Goal: Use online tool/utility: Use online tool/utility

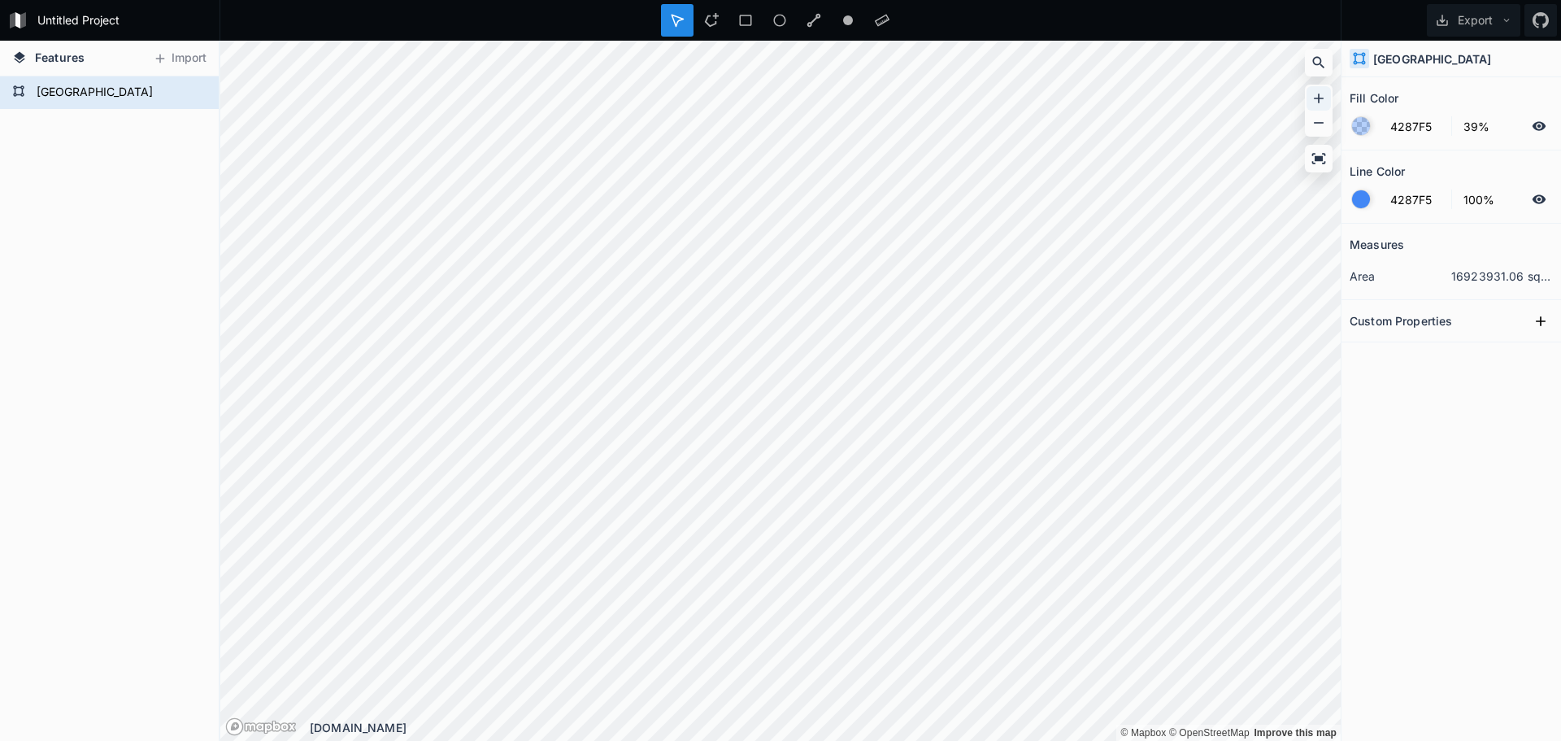
click at [962, 89] on div at bounding box center [1318, 98] width 24 height 24
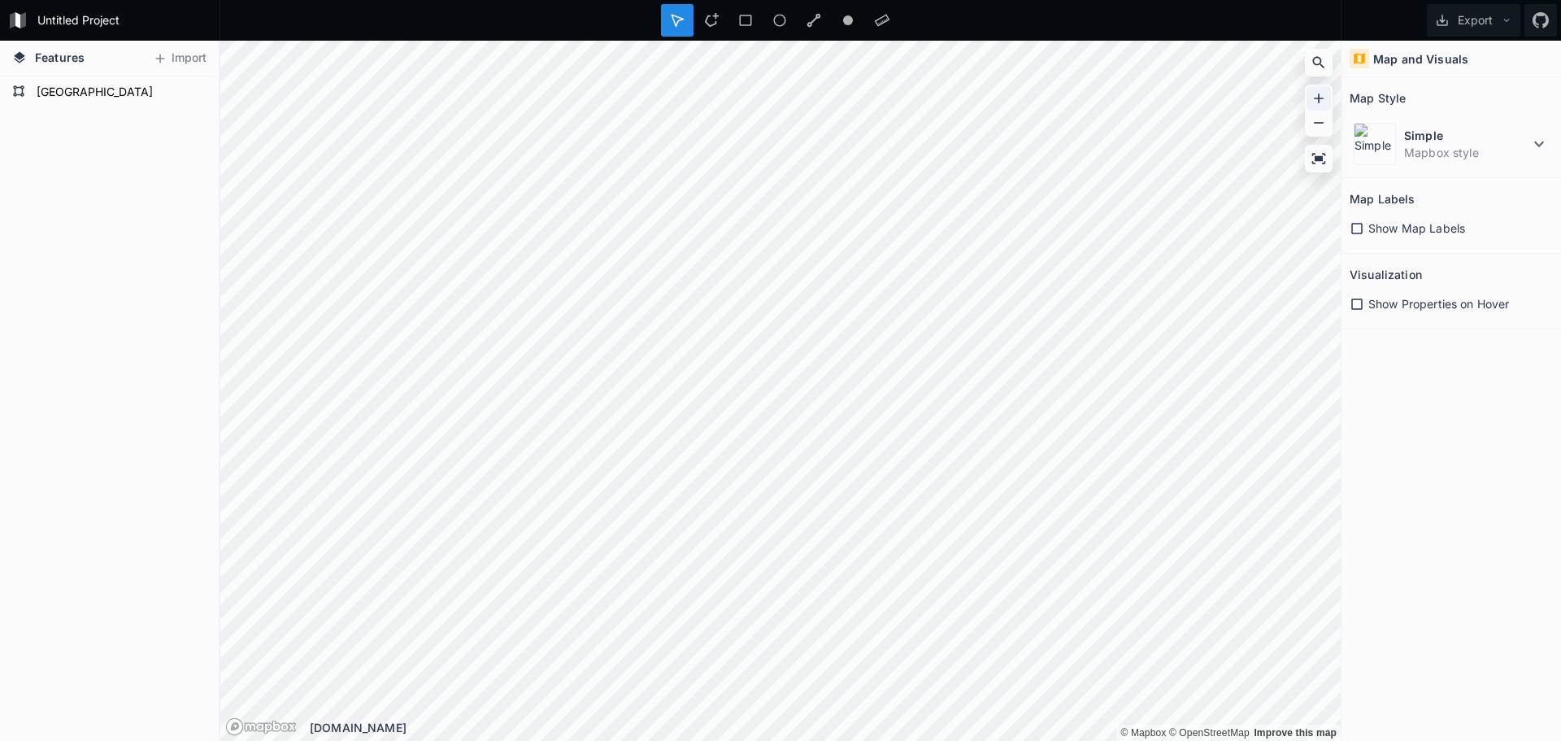
click at [962, 104] on icon at bounding box center [1318, 98] width 16 height 16
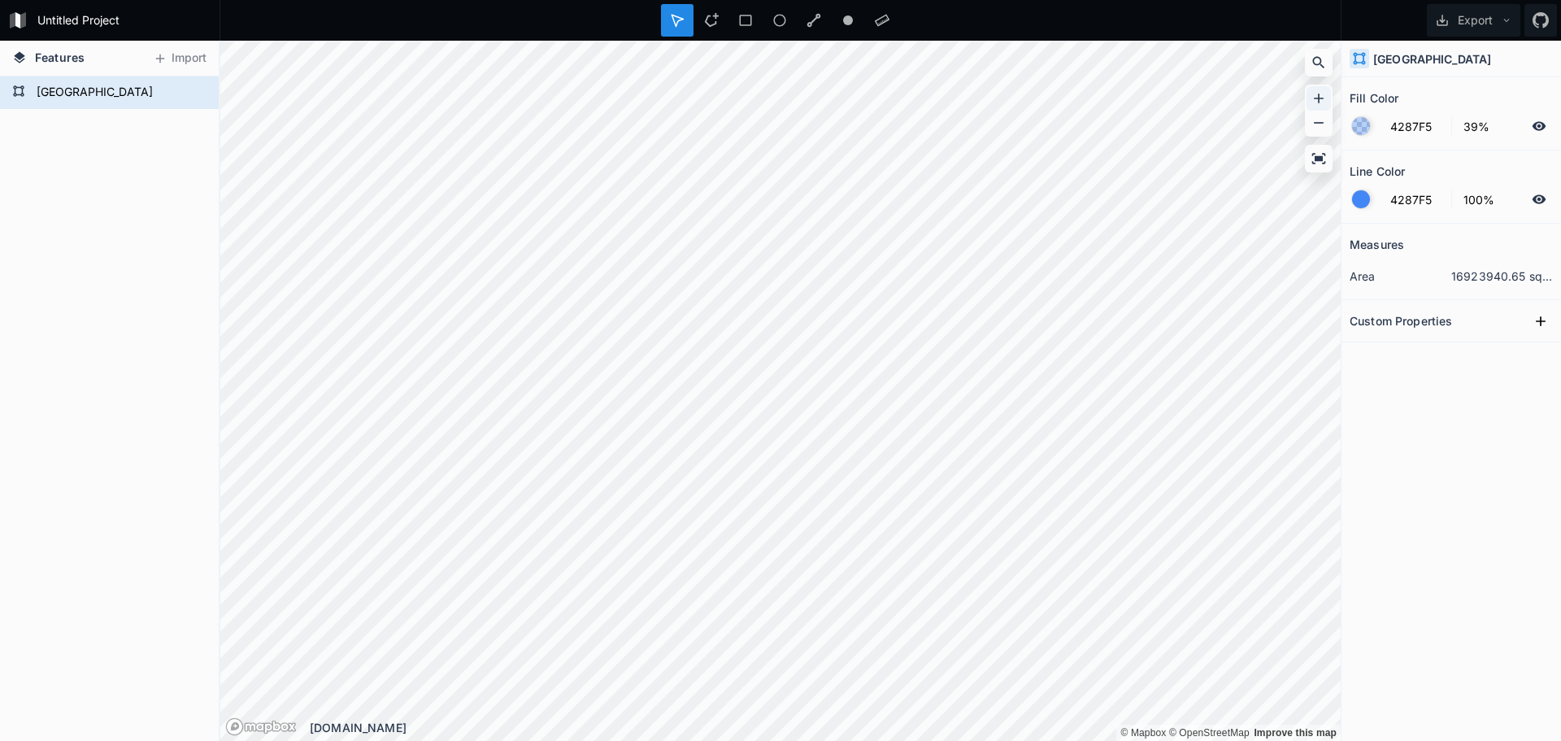
click at [1321, 99] on icon at bounding box center [1318, 98] width 16 height 16
click at [1322, 98] on icon at bounding box center [1318, 98] width 16 height 16
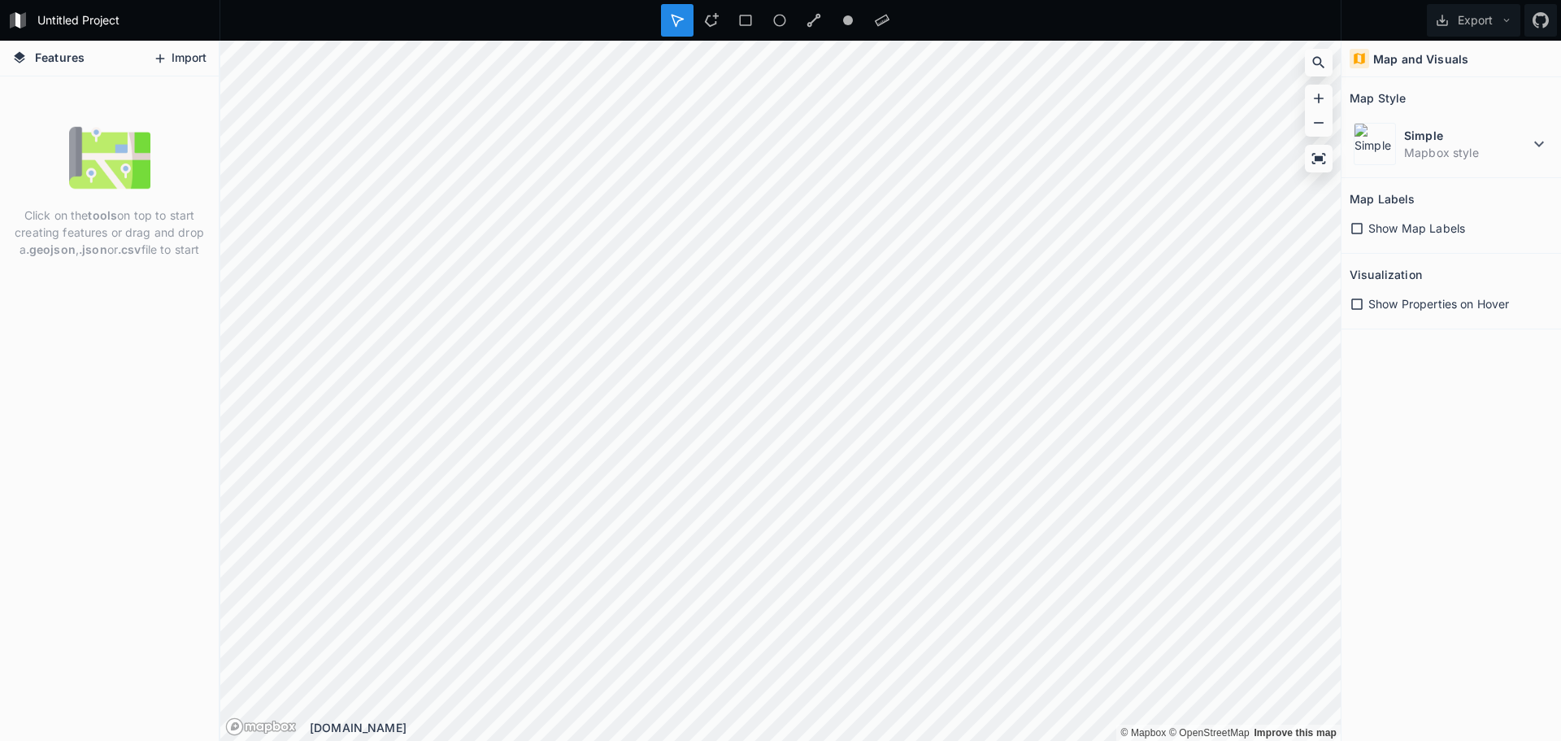
click at [166, 62] on icon at bounding box center [160, 58] width 15 height 15
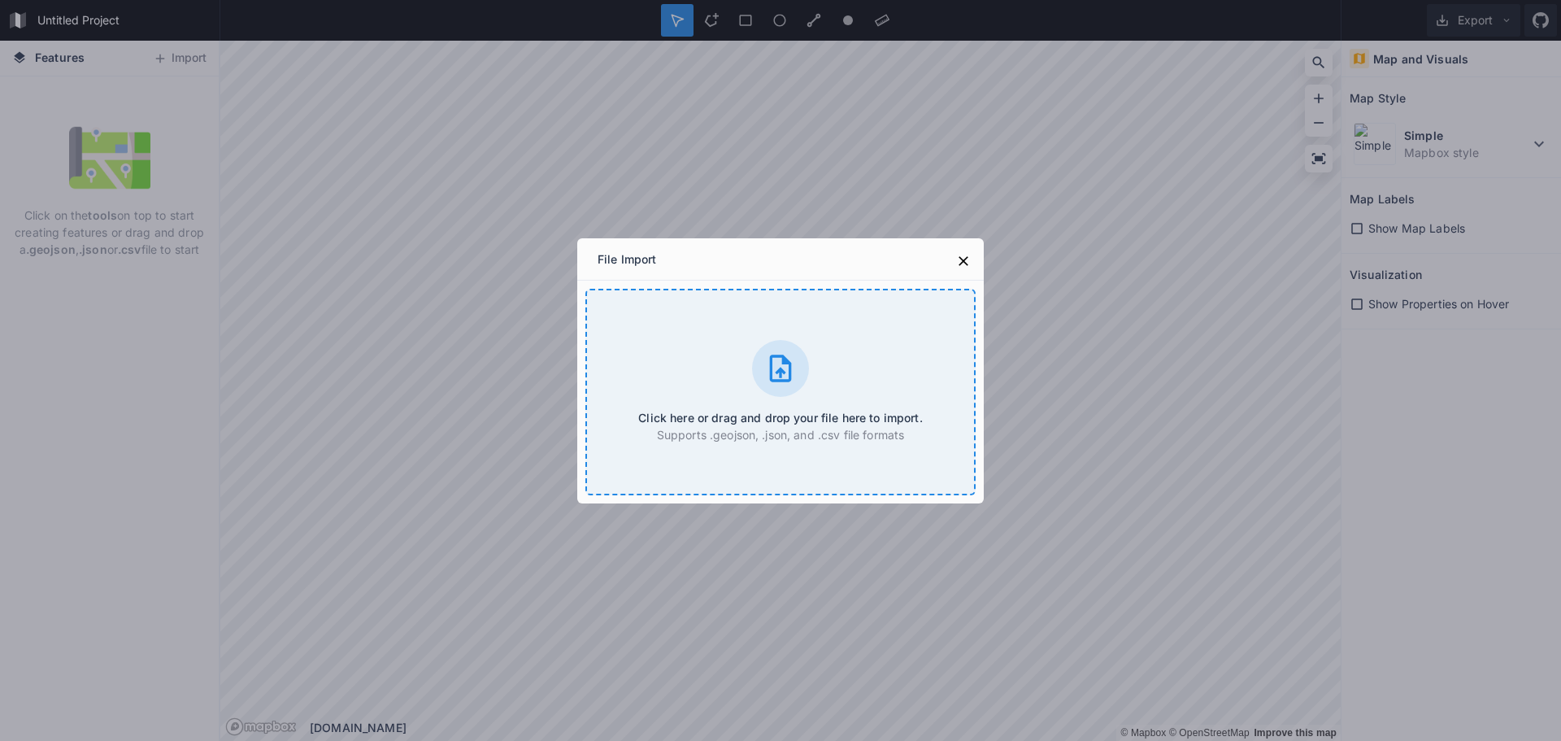
click at [766, 395] on div "Click here or drag and drop your file here to import. Supports .geojson, .json,…" at bounding box center [780, 392] width 390 height 206
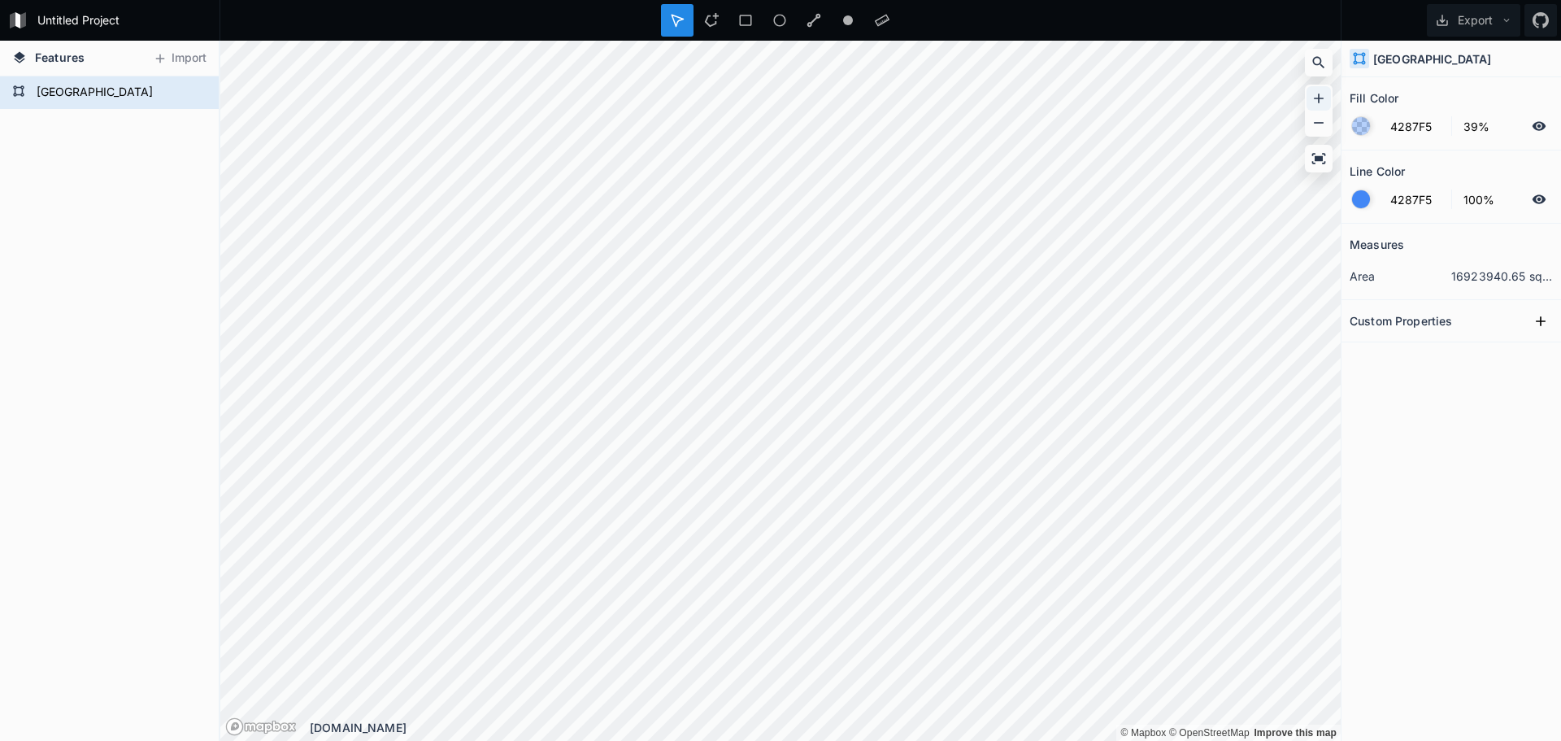
click at [1313, 99] on icon at bounding box center [1318, 98] width 16 height 16
click at [1312, 98] on icon at bounding box center [1318, 98] width 16 height 16
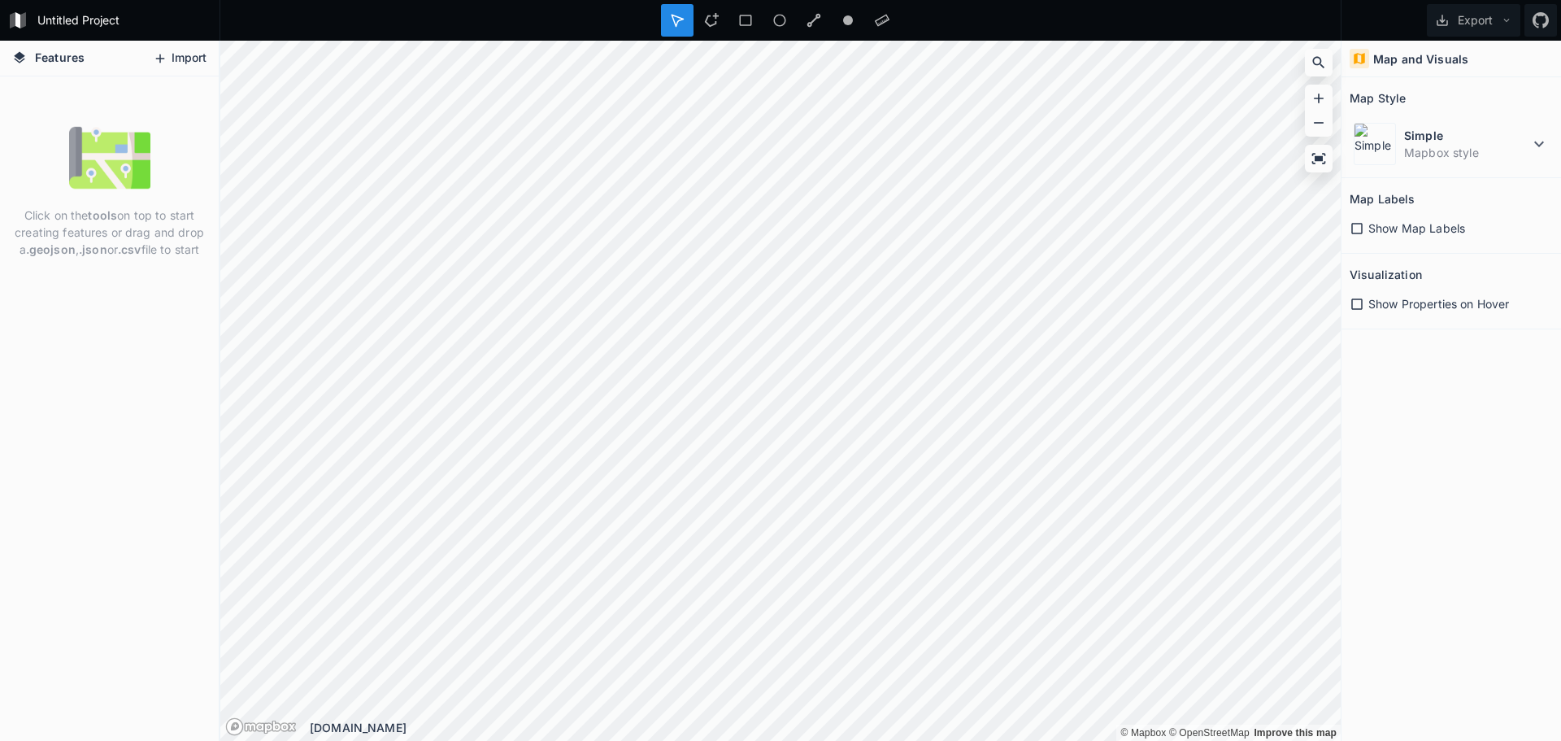
click at [163, 51] on icon at bounding box center [160, 58] width 15 height 15
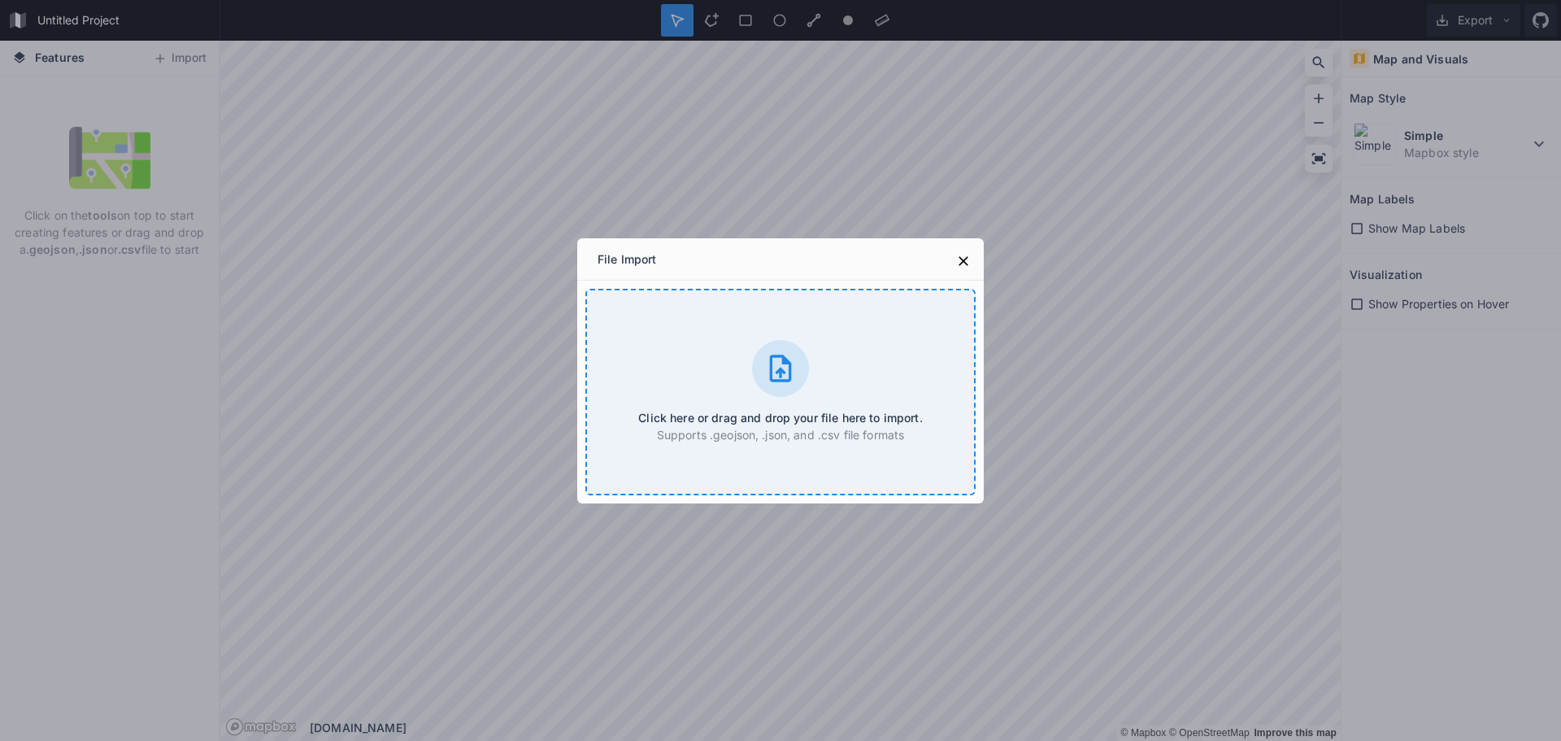
click at [647, 350] on div "Click here or drag and drop your file here to import. Supports .geojson, .json,…" at bounding box center [780, 392] width 390 height 206
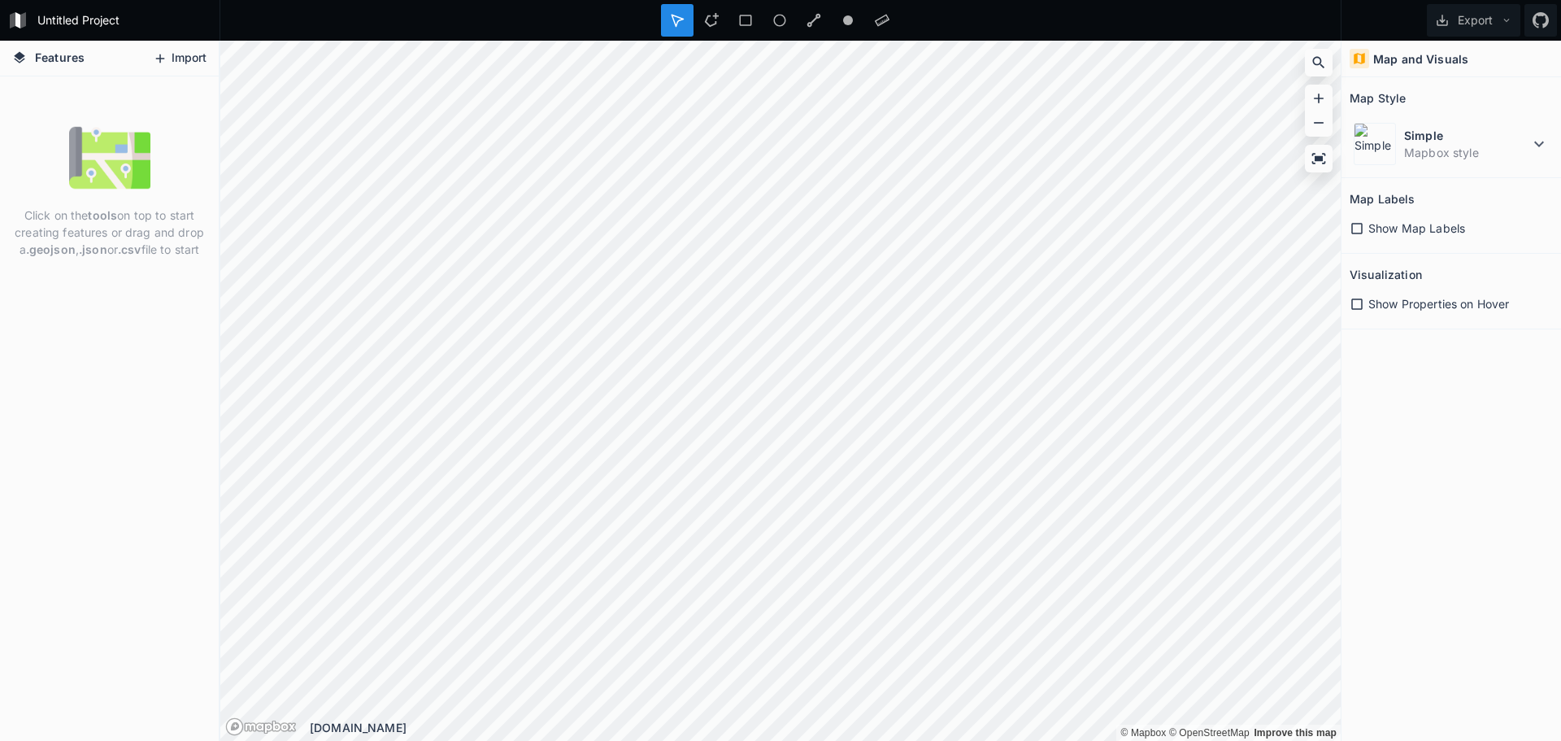
click at [178, 52] on button "Import" at bounding box center [180, 59] width 70 height 26
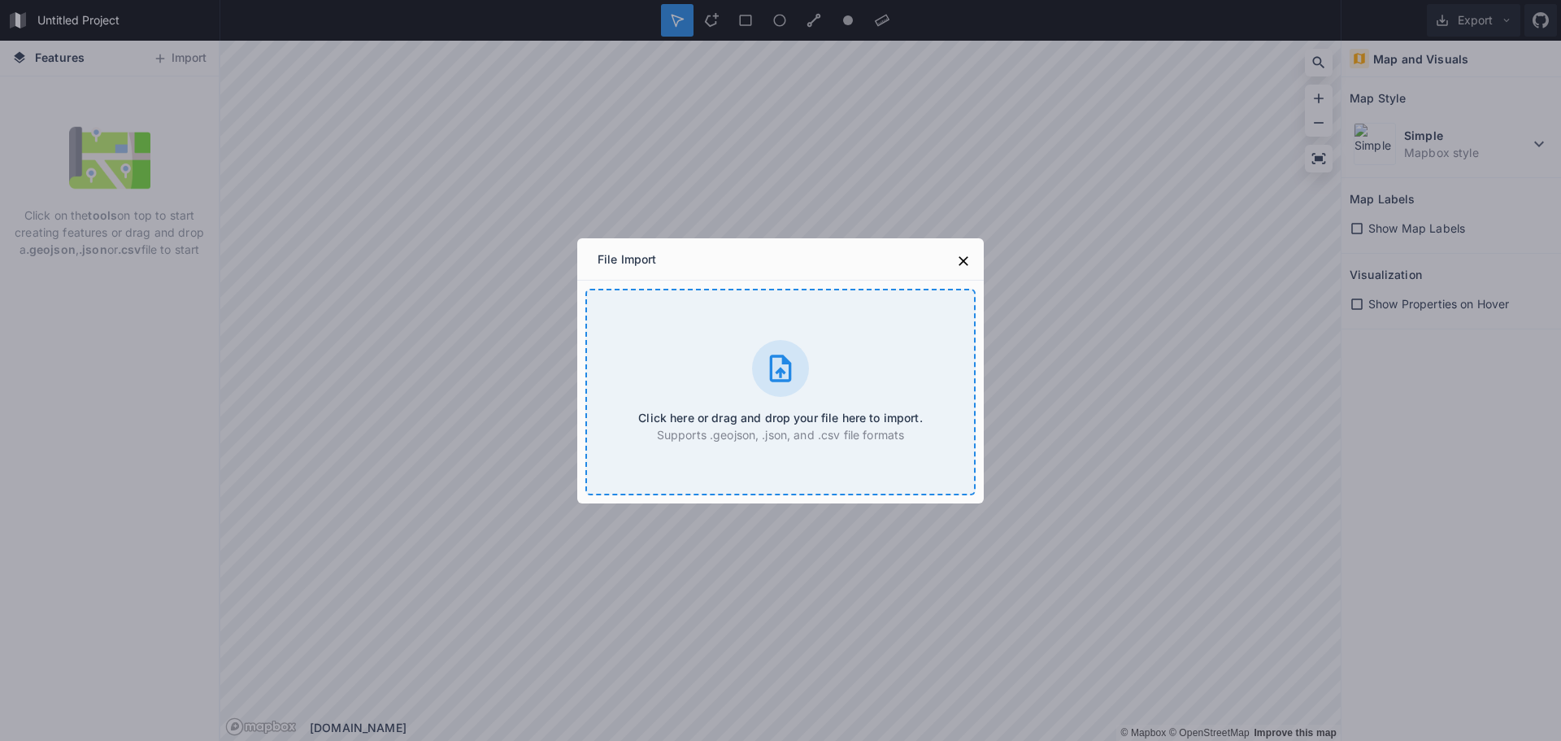
click at [719, 357] on div "Click here or drag and drop your file here to import. Supports .geojson, .json,…" at bounding box center [780, 392] width 390 height 206
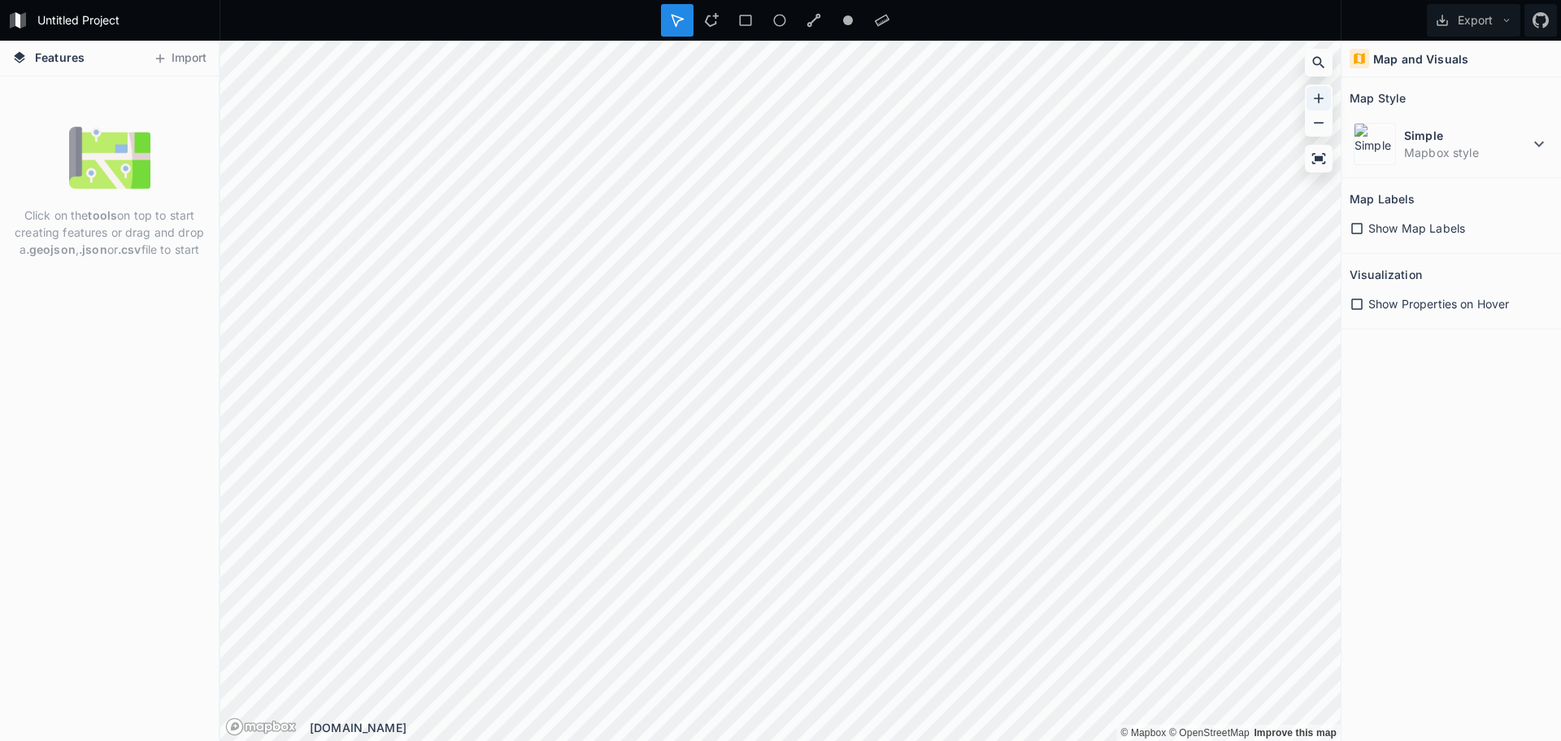
click at [1324, 93] on icon at bounding box center [1318, 98] width 16 height 16
click at [168, 56] on button "Import" at bounding box center [180, 59] width 70 height 26
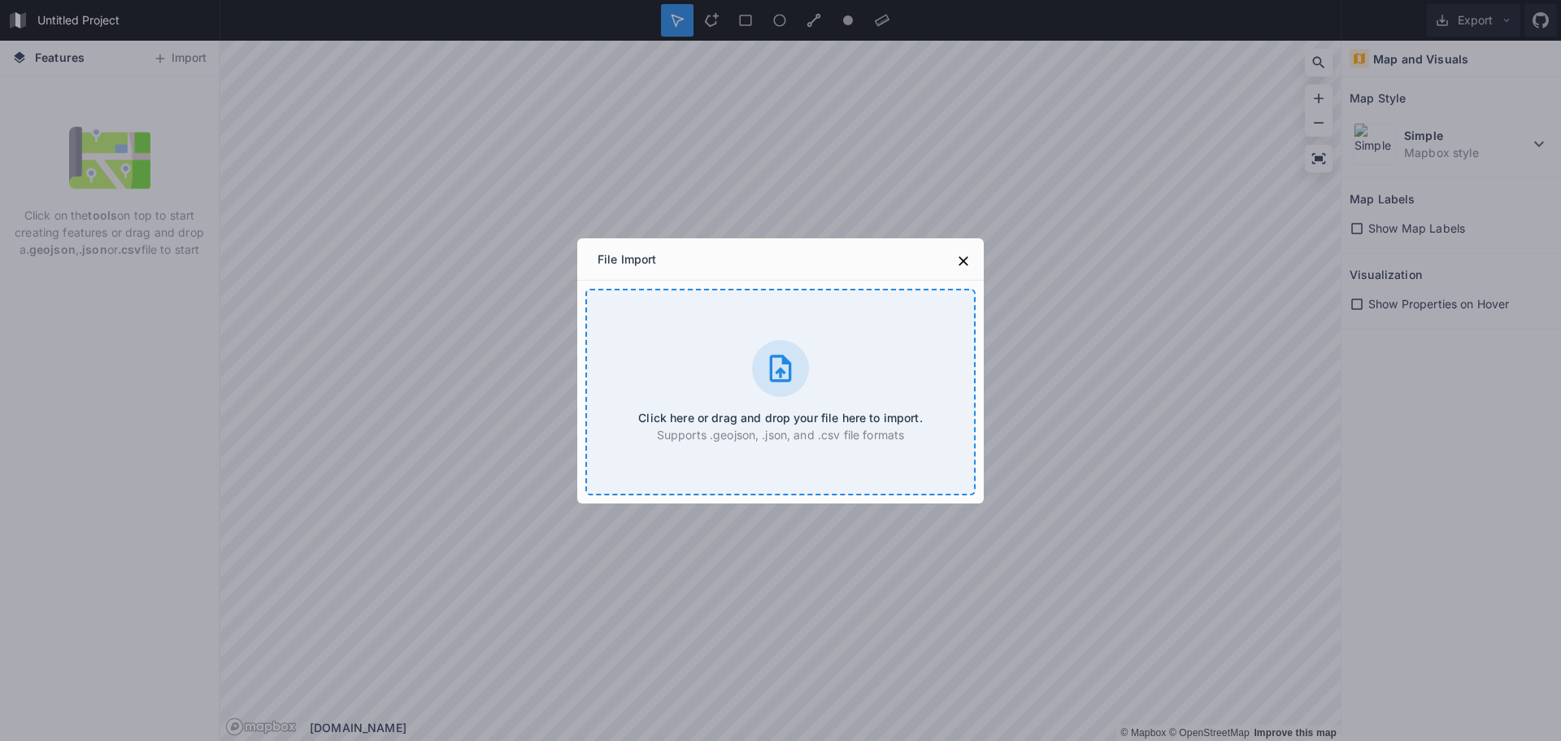
click at [688, 381] on div "Click here or drag and drop your file here to import. Supports .geojson, .json,…" at bounding box center [780, 392] width 390 height 206
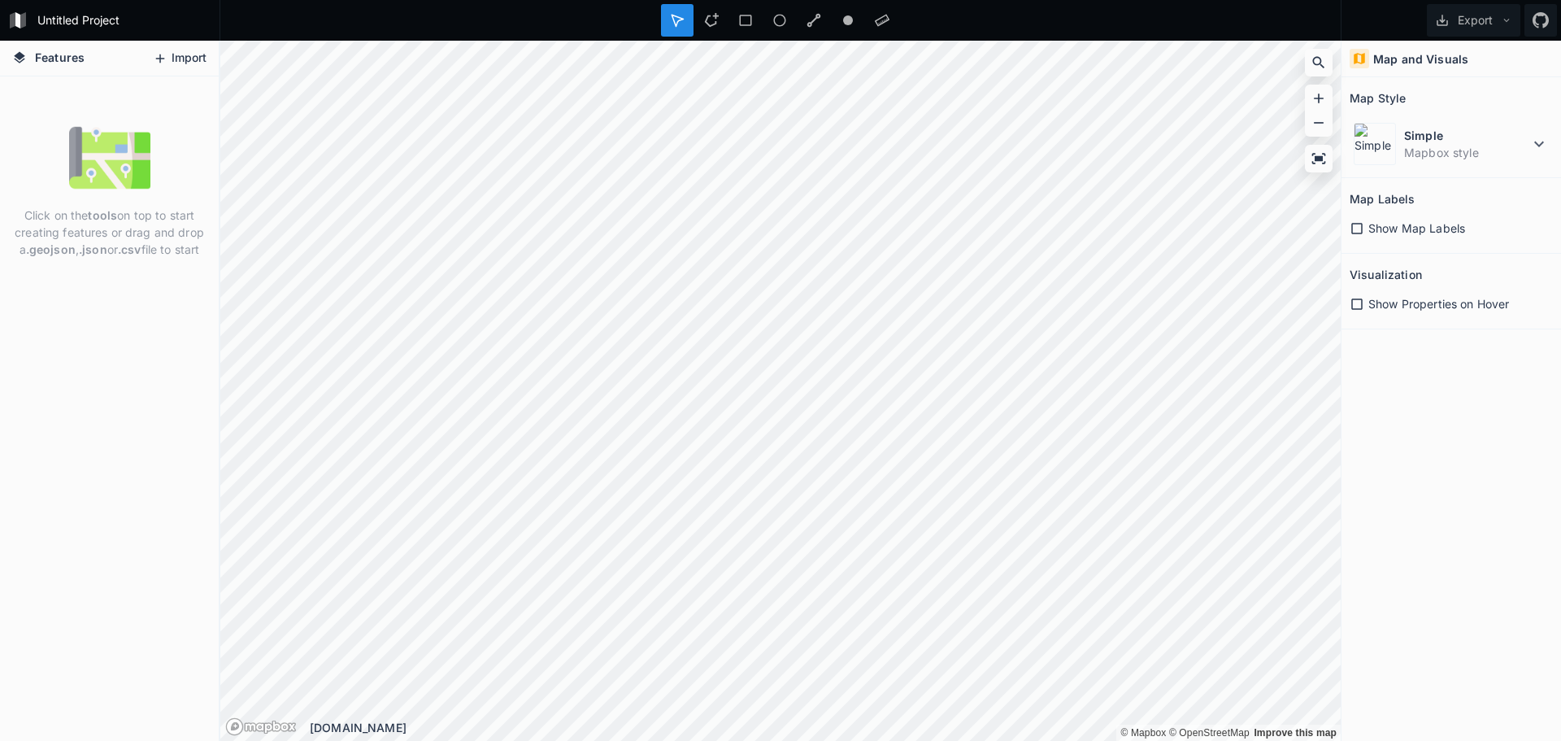
click at [173, 52] on button "Import" at bounding box center [180, 59] width 70 height 26
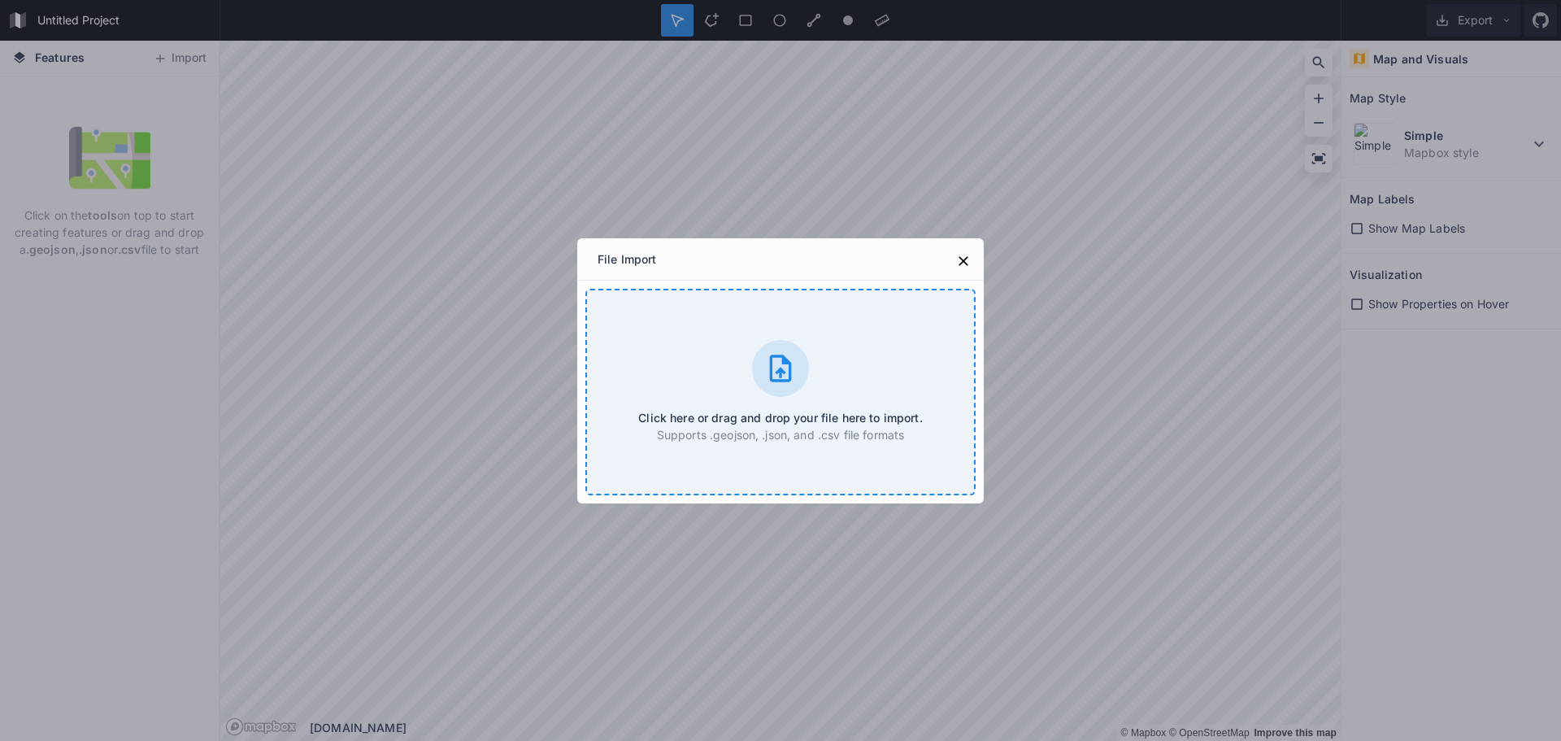
click at [749, 388] on div "Click here or drag and drop your file here to import. Supports .geojson, .json,…" at bounding box center [780, 392] width 390 height 206
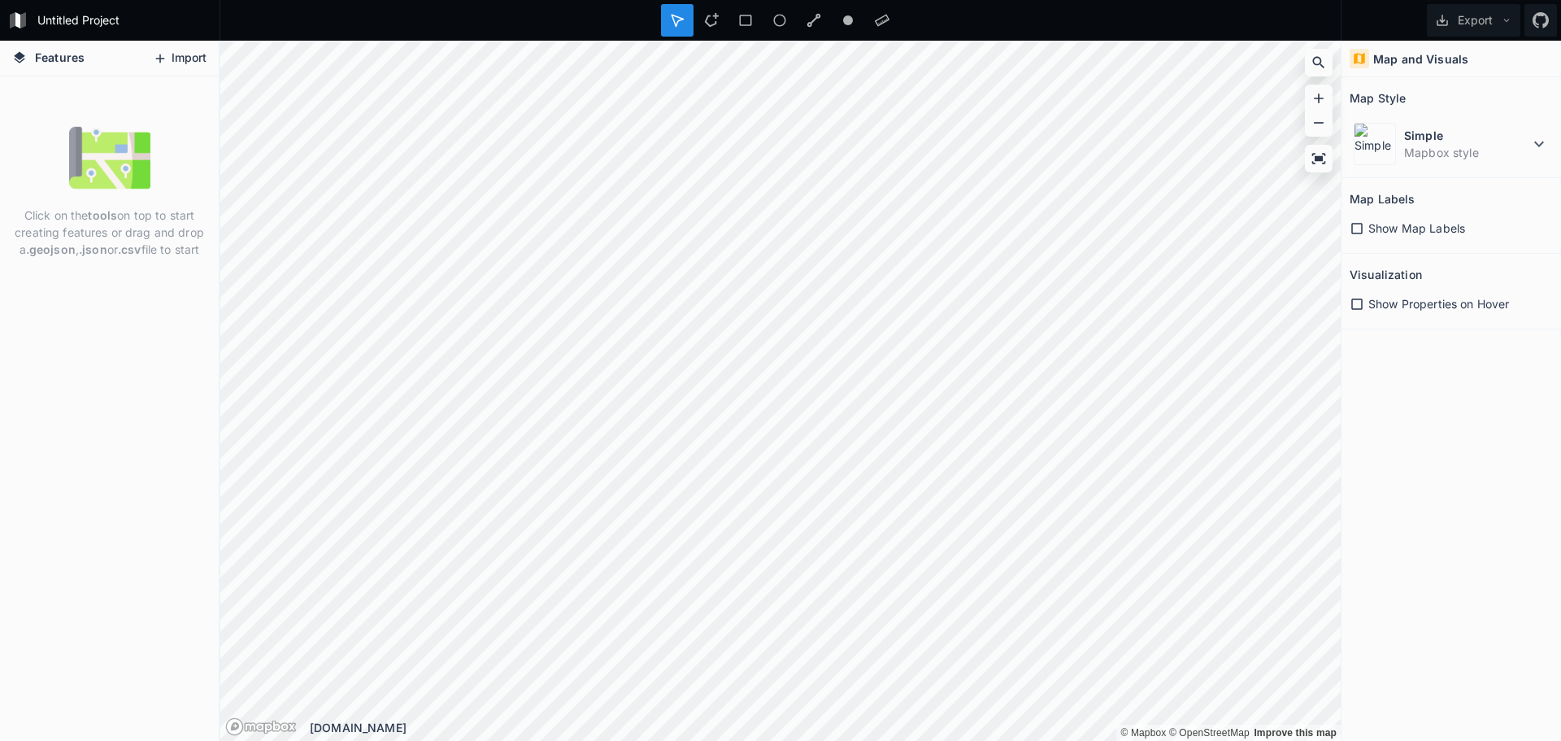
click at [177, 51] on button "Import" at bounding box center [180, 59] width 70 height 26
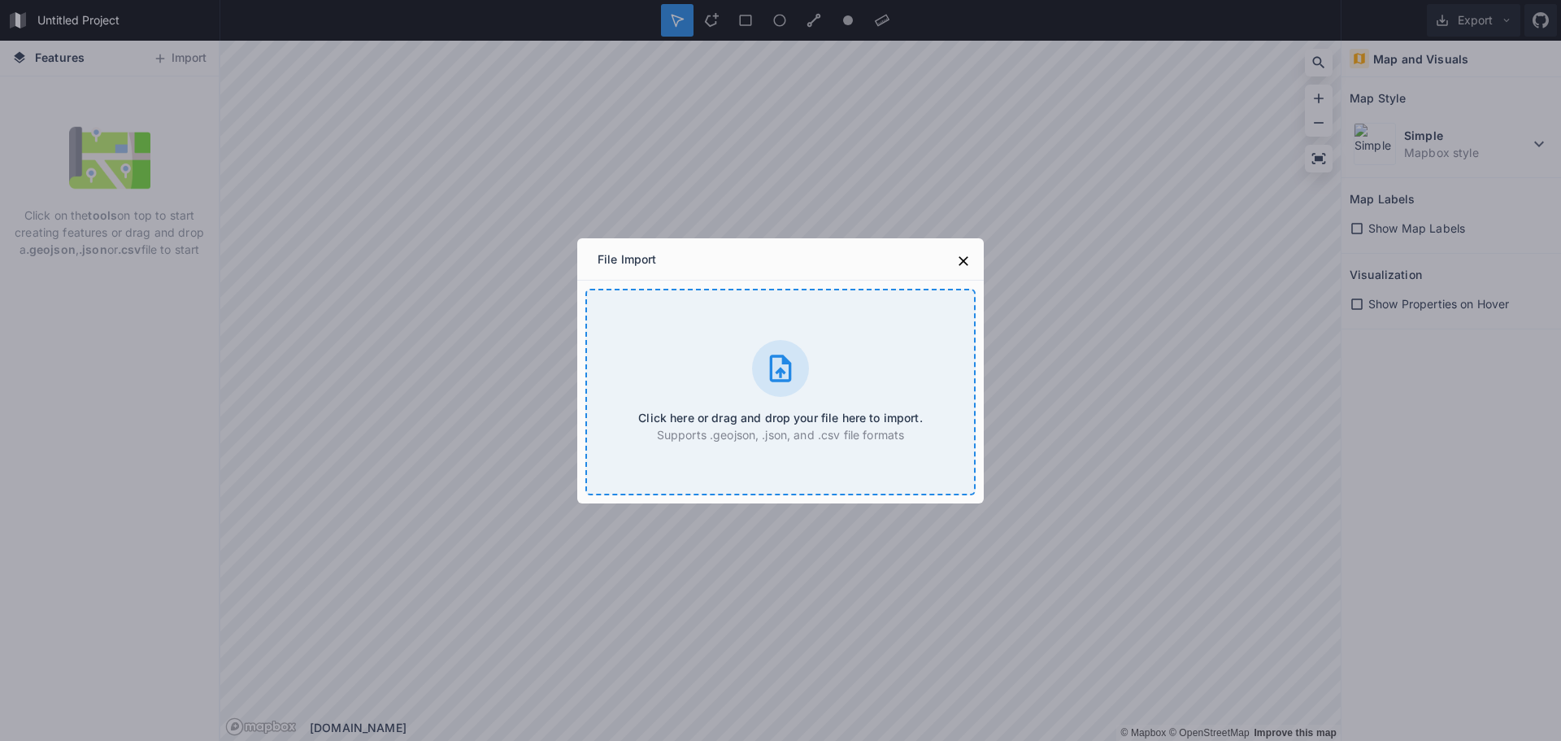
click at [749, 350] on div "Click here or drag and drop your file here to import. Supports .geojson, .json,…" at bounding box center [780, 392] width 390 height 206
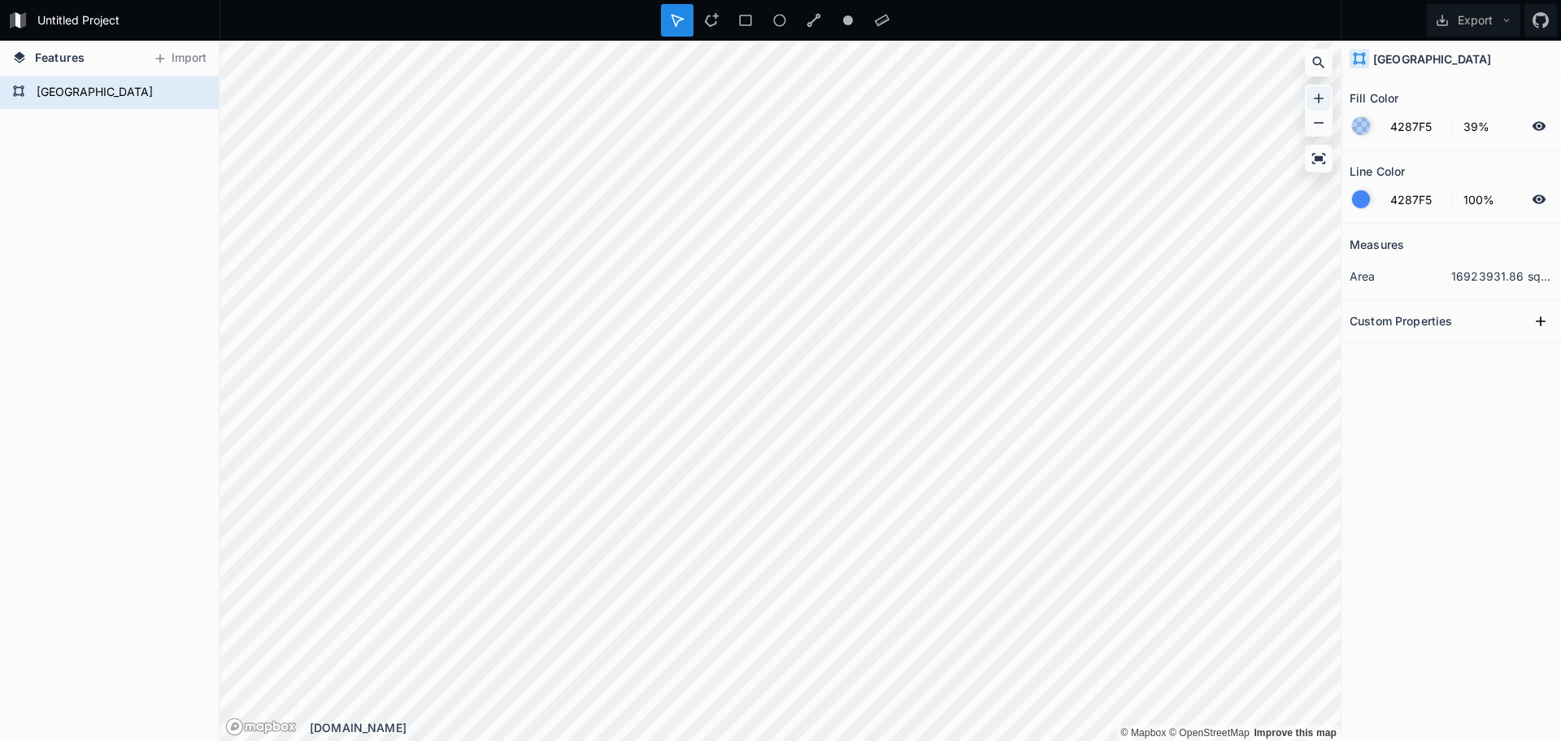
click at [1323, 93] on icon at bounding box center [1318, 98] width 16 height 16
click at [1317, 97] on icon at bounding box center [1318, 98] width 16 height 16
click at [1305, 93] on div at bounding box center [1319, 111] width 28 height 52
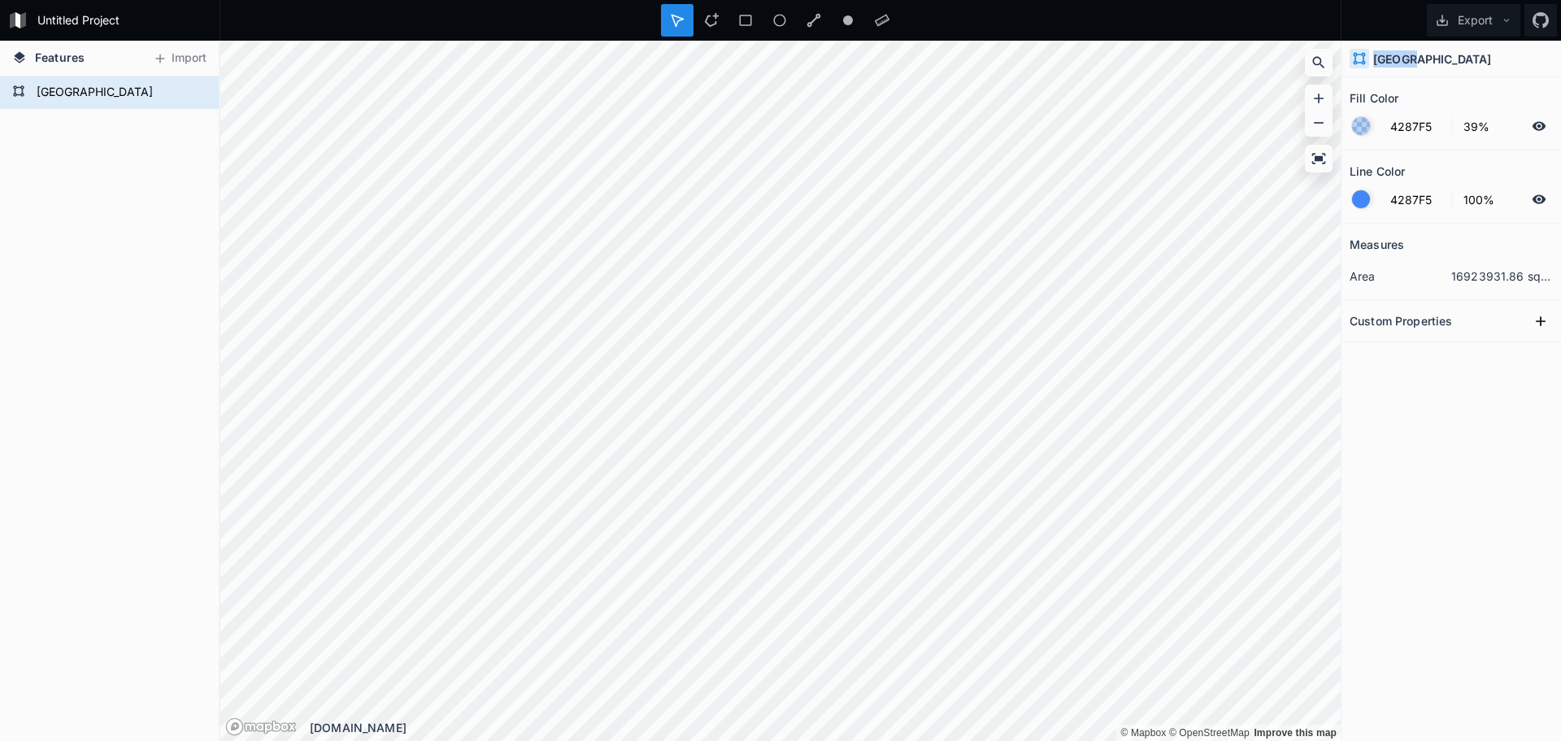
click at [1305, 93] on div at bounding box center [1319, 111] width 28 height 52
click at [1310, 95] on div at bounding box center [1318, 98] width 24 height 24
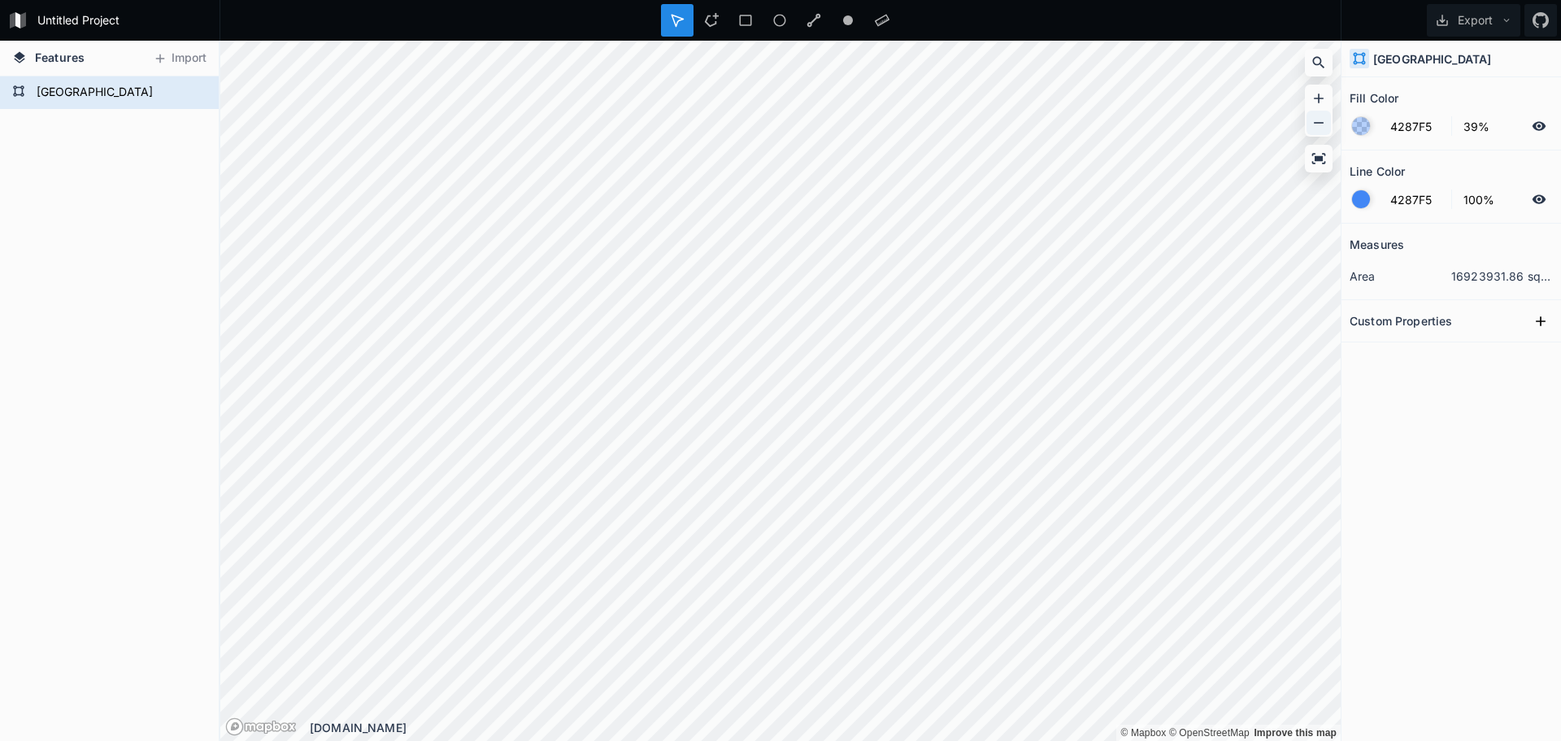
click at [1318, 120] on icon at bounding box center [1318, 123] width 16 height 16
click at [1327, 98] on div at bounding box center [1318, 98] width 24 height 24
click at [1323, 98] on icon at bounding box center [1319, 98] width 10 height 10
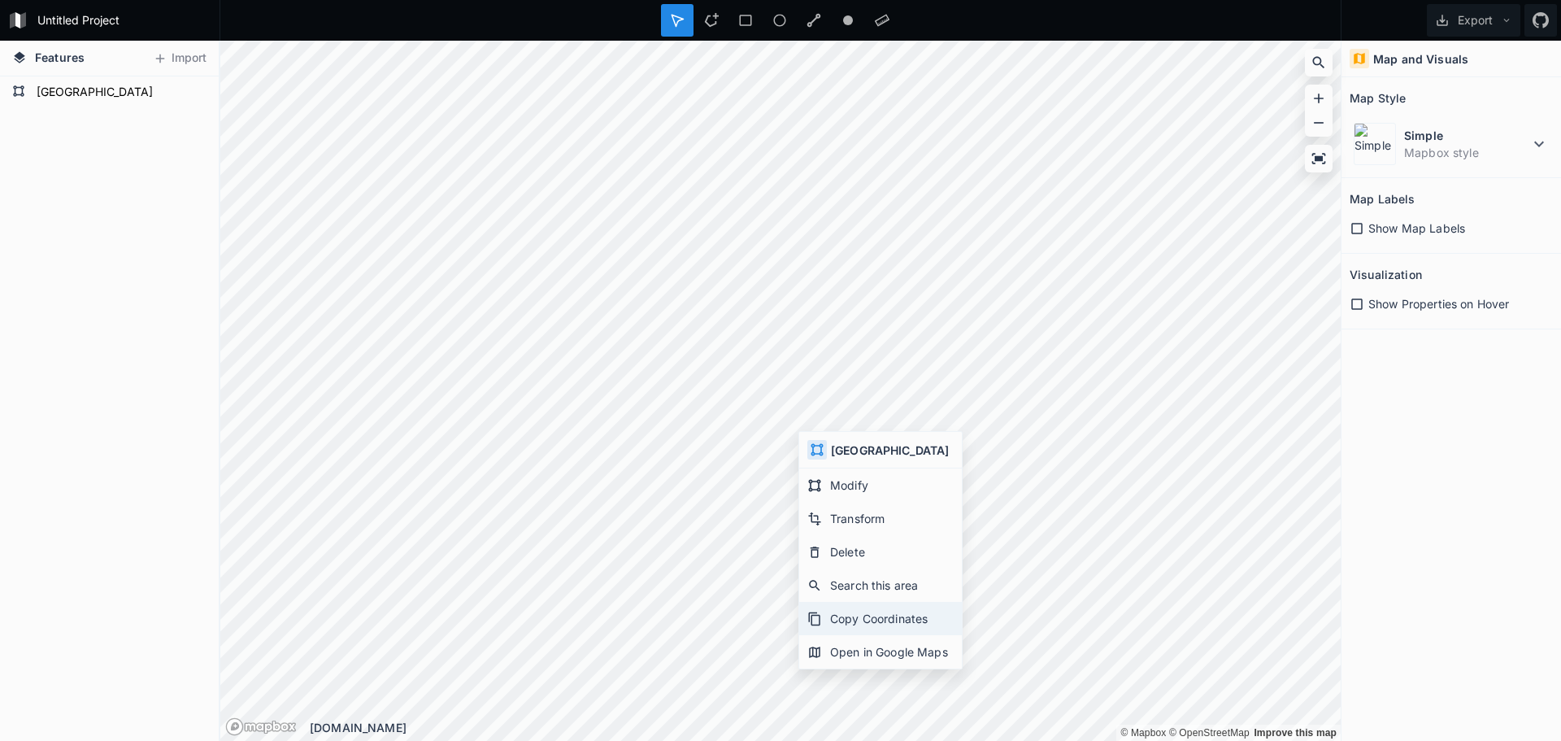
click at [867, 610] on div "Copy Coordinates" at bounding box center [880, 618] width 163 height 33
